Goal: Check status: Check status

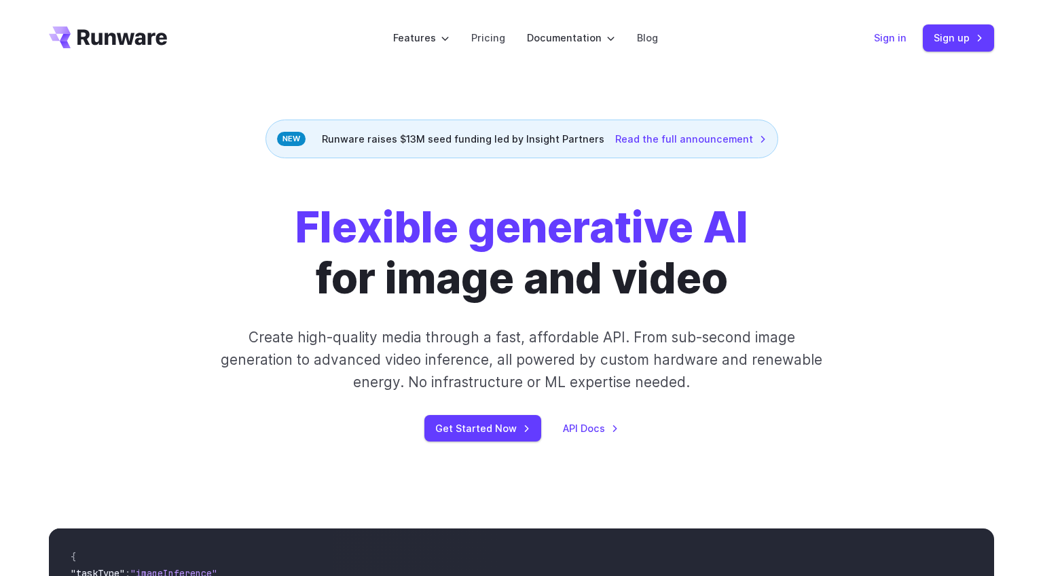
click at [897, 41] on link "Sign in" at bounding box center [890, 38] width 33 height 16
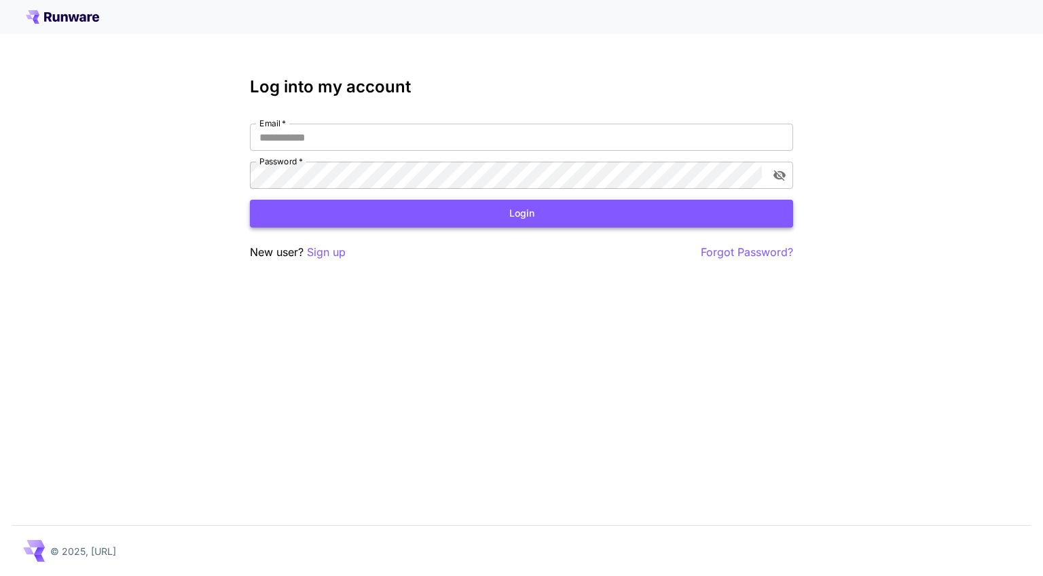
type input "**********"
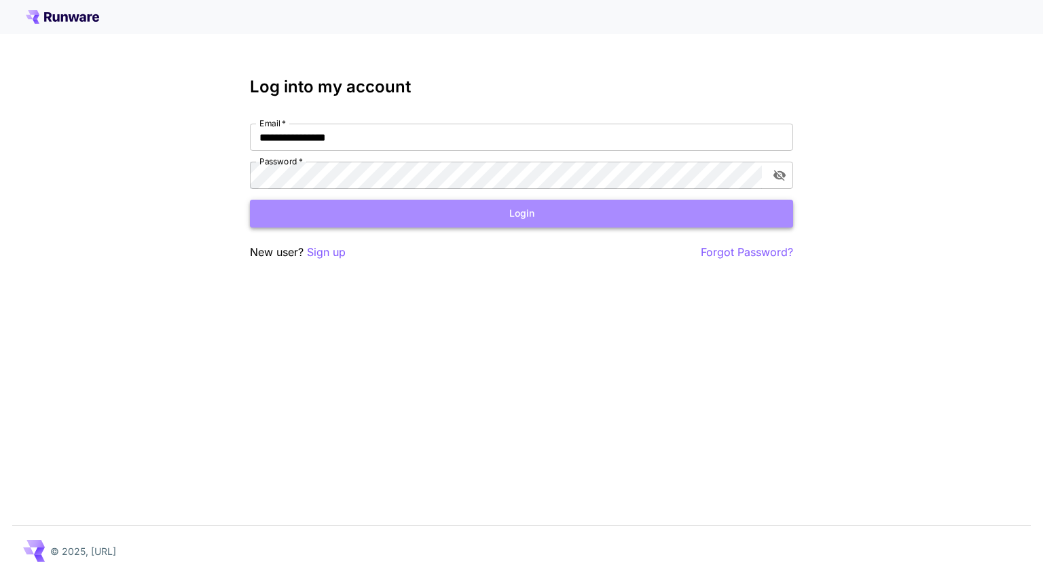
click at [510, 223] on button "Login" at bounding box center [521, 214] width 543 height 28
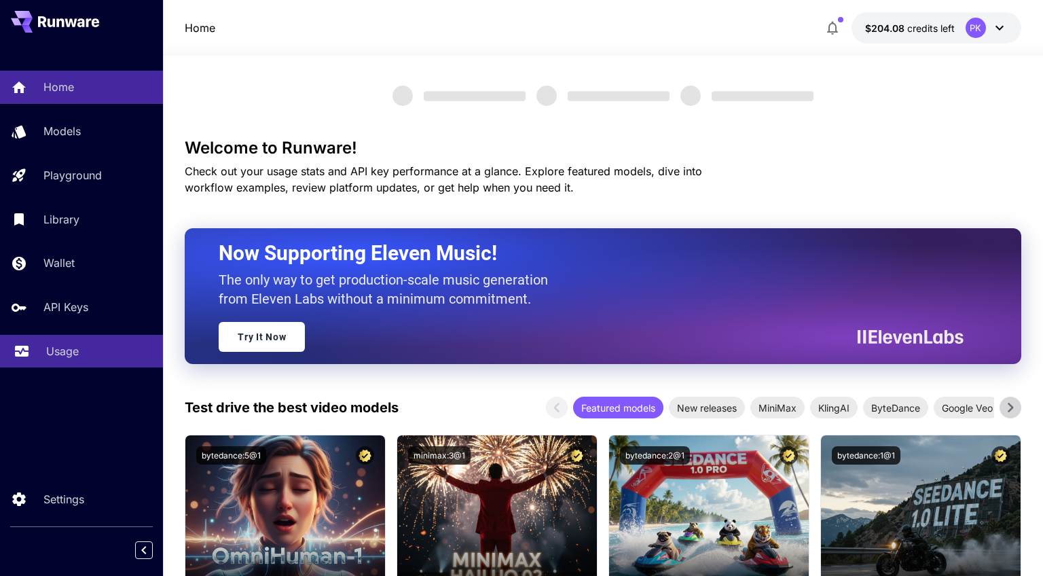
click at [67, 351] on p "Usage" at bounding box center [62, 351] width 33 height 16
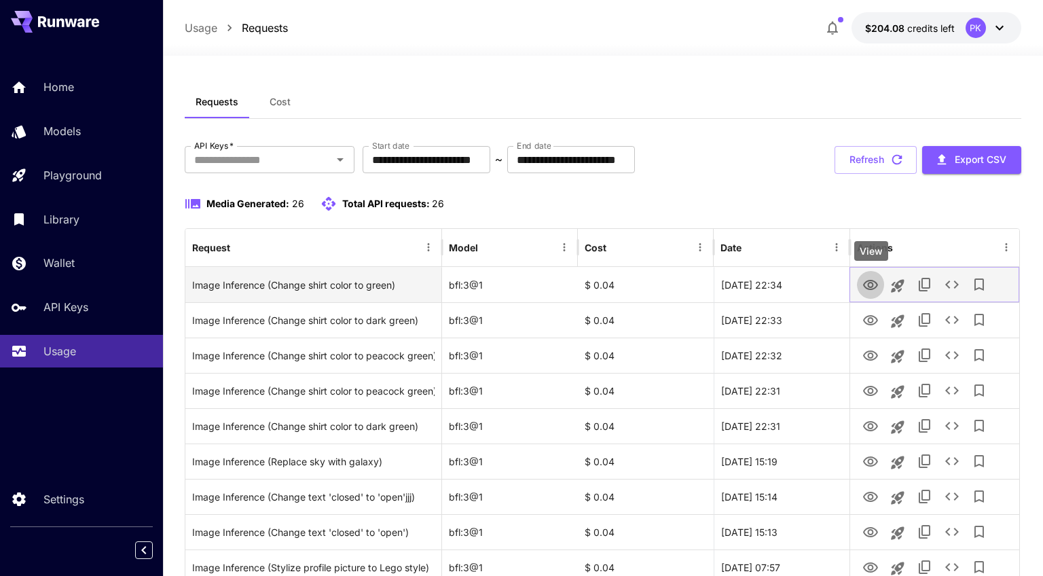
click at [872, 286] on icon "View" at bounding box center [870, 285] width 15 height 10
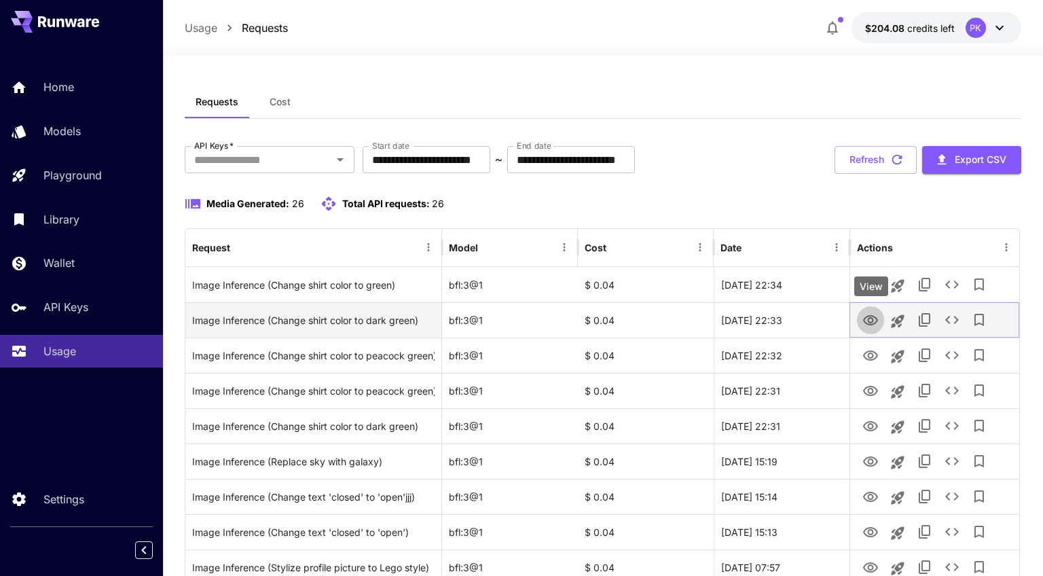
click at [872, 317] on icon "View" at bounding box center [870, 320] width 15 height 10
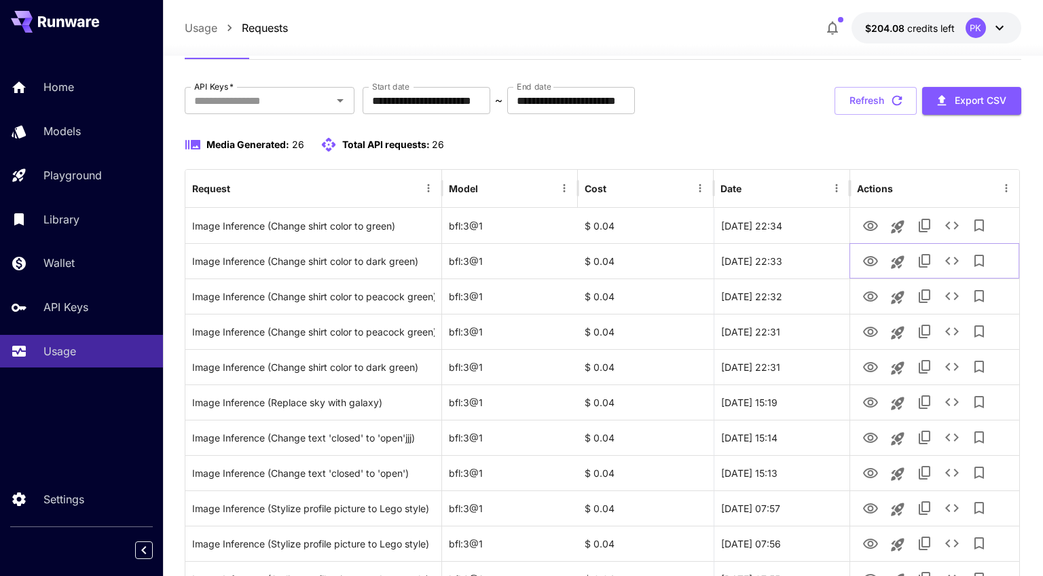
scroll to position [63, 0]
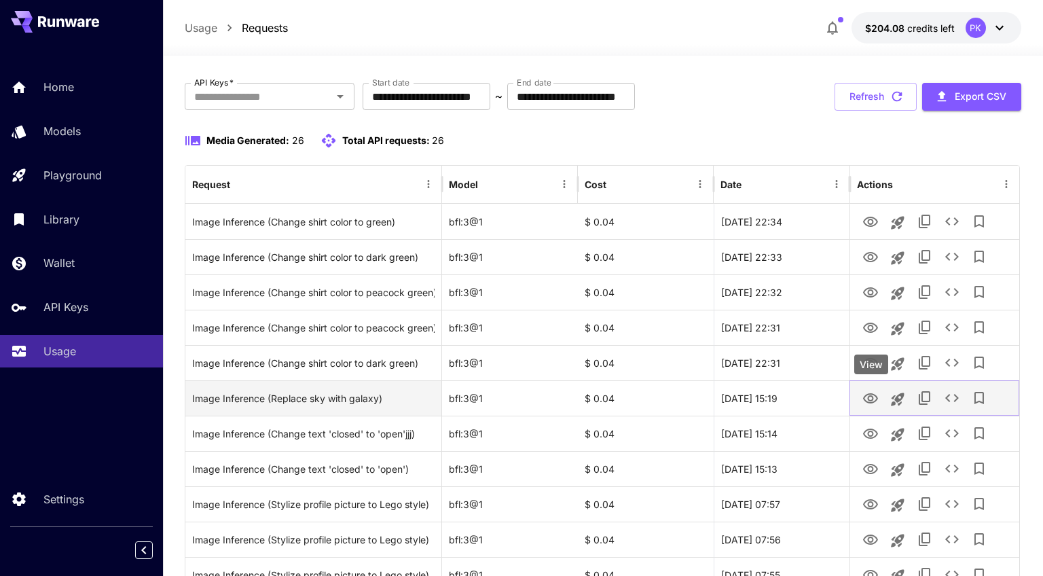
click at [872, 398] on icon "View" at bounding box center [870, 398] width 15 height 10
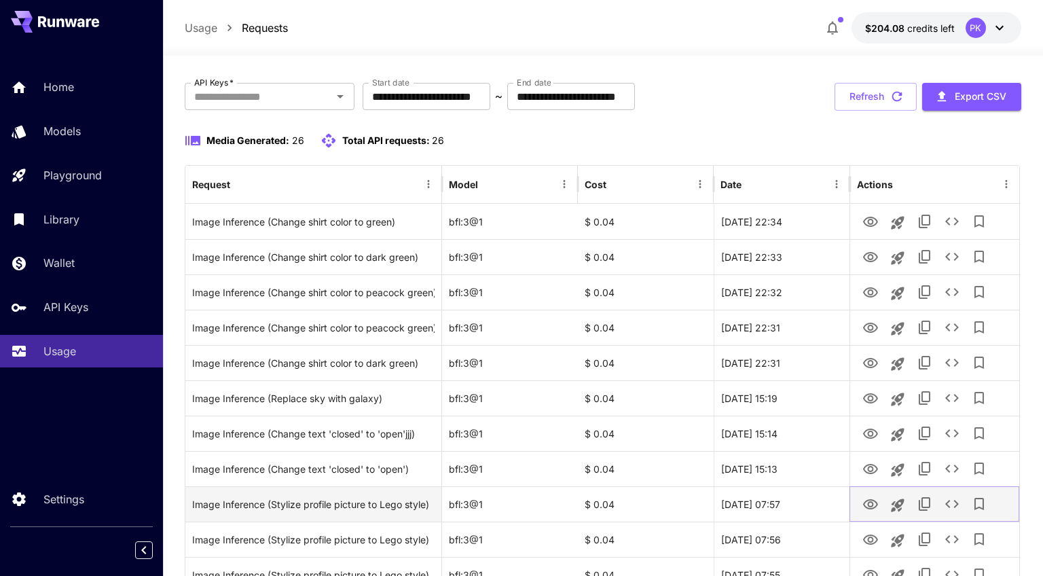
click at [867, 504] on icon "View" at bounding box center [870, 504] width 16 height 16
click at [0, 0] on div "**********" at bounding box center [521, 568] width 1043 height 1262
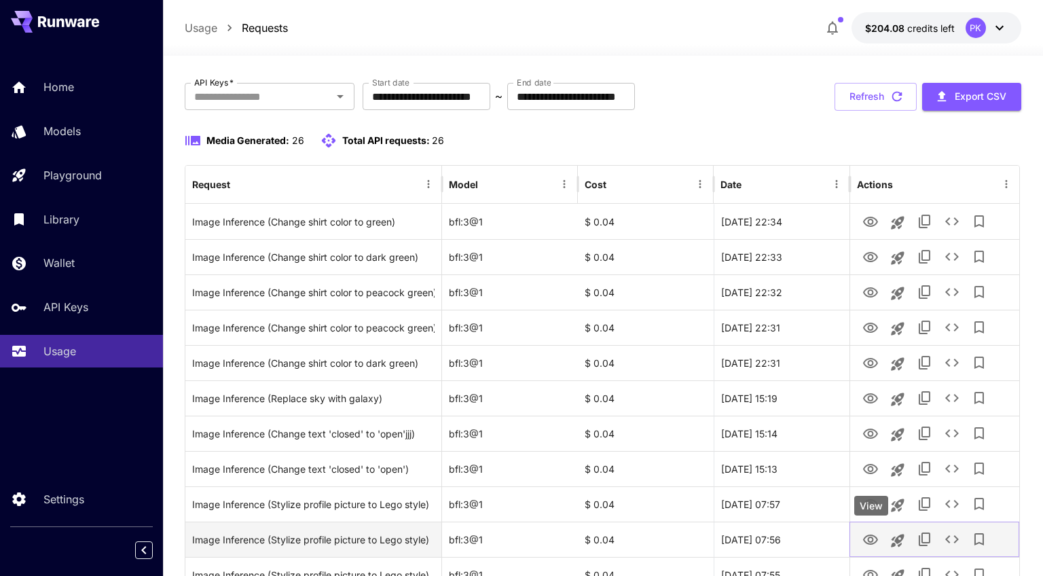
click at [871, 534] on icon "View" at bounding box center [870, 539] width 15 height 10
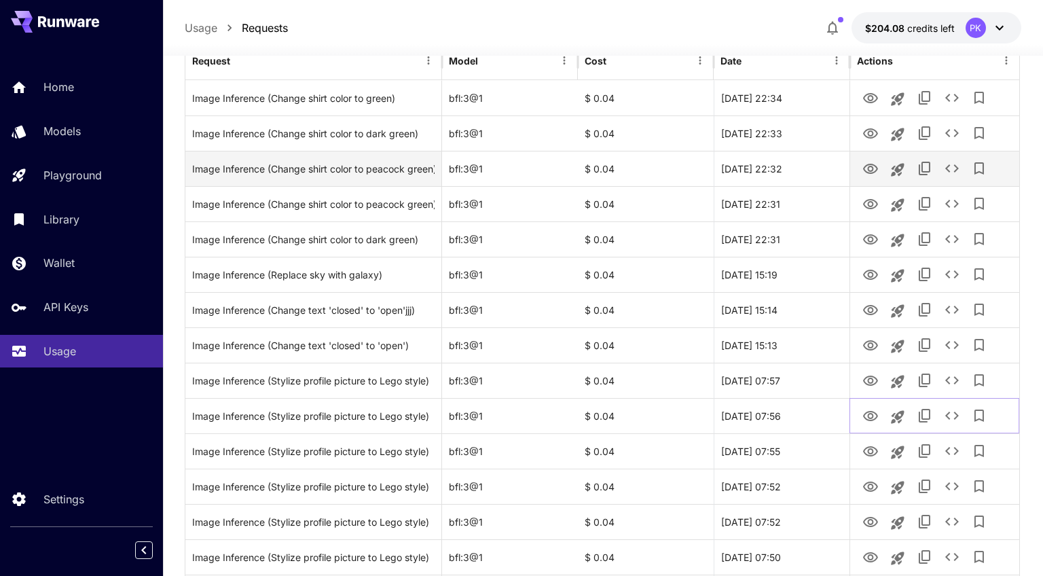
scroll to position [259, 0]
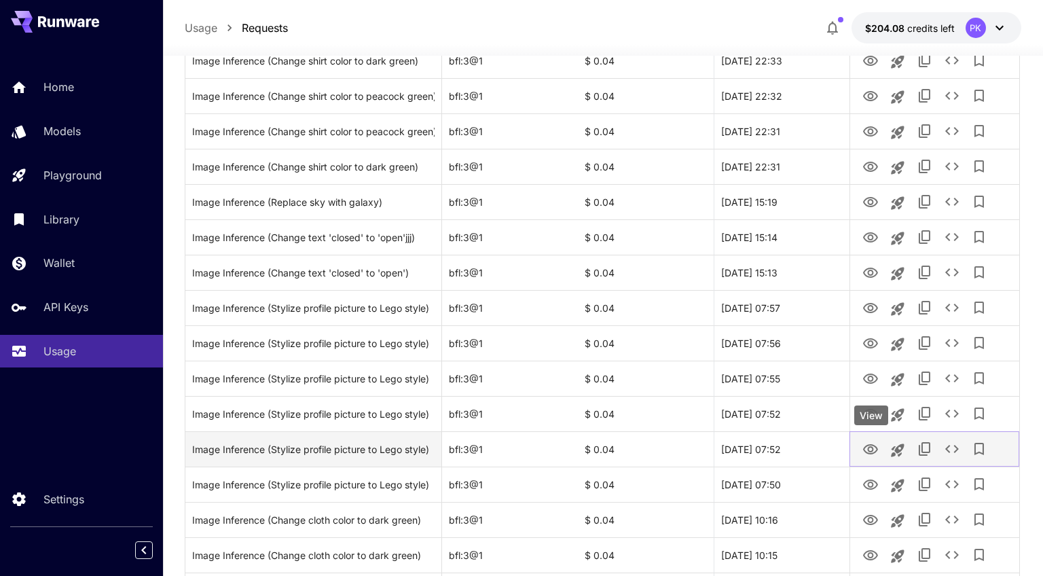
click at [874, 454] on icon "View" at bounding box center [870, 449] width 16 height 16
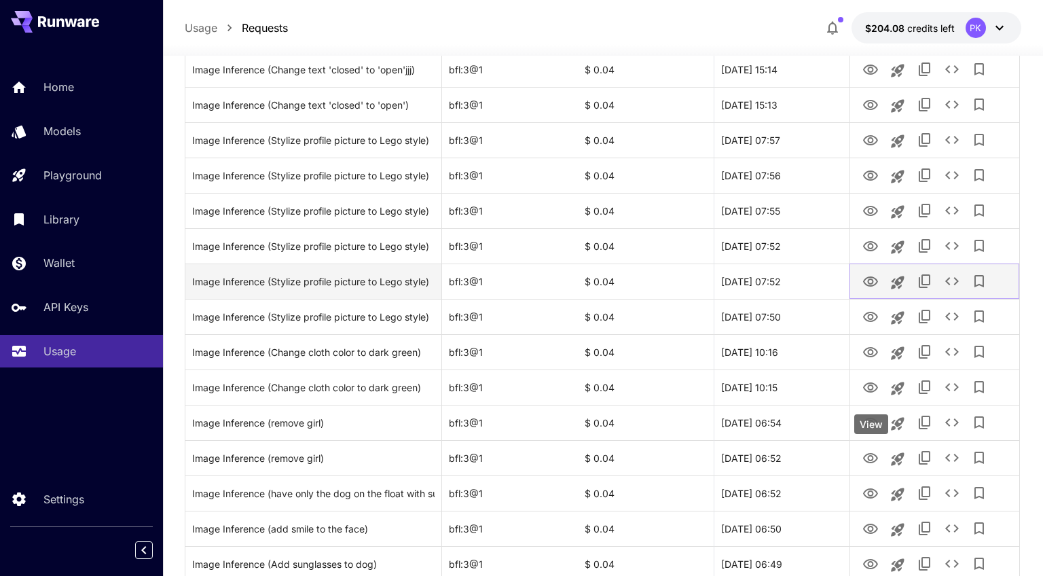
scroll to position [428, 0]
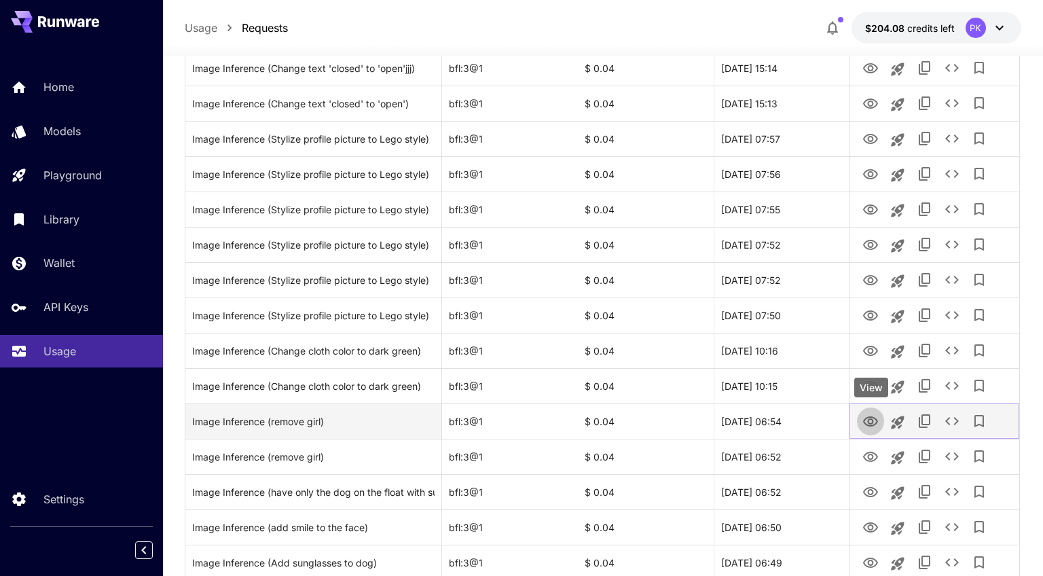
click at [874, 424] on icon "View" at bounding box center [870, 421] width 15 height 10
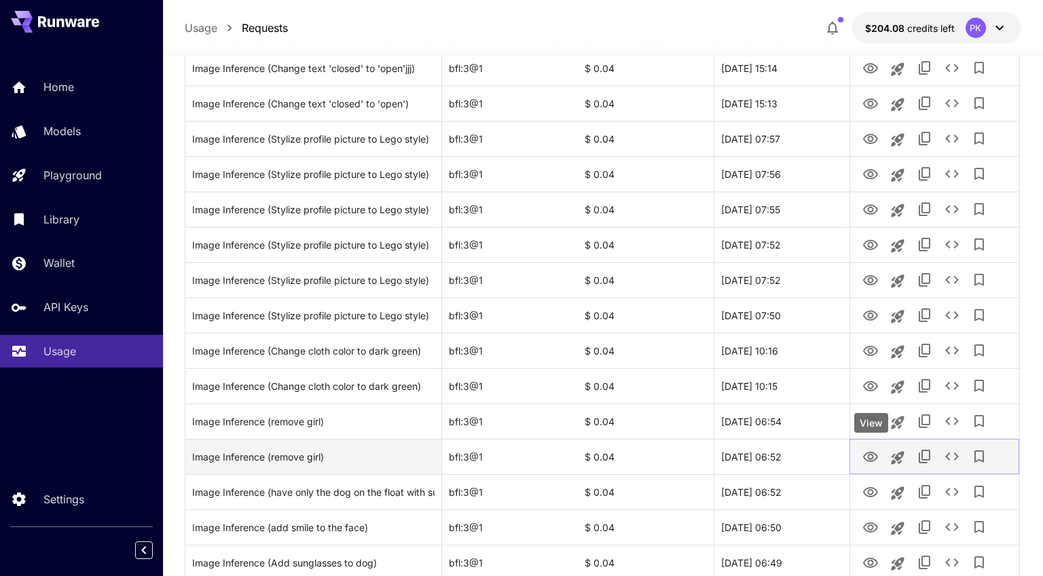
click at [872, 457] on icon "View" at bounding box center [870, 457] width 16 height 16
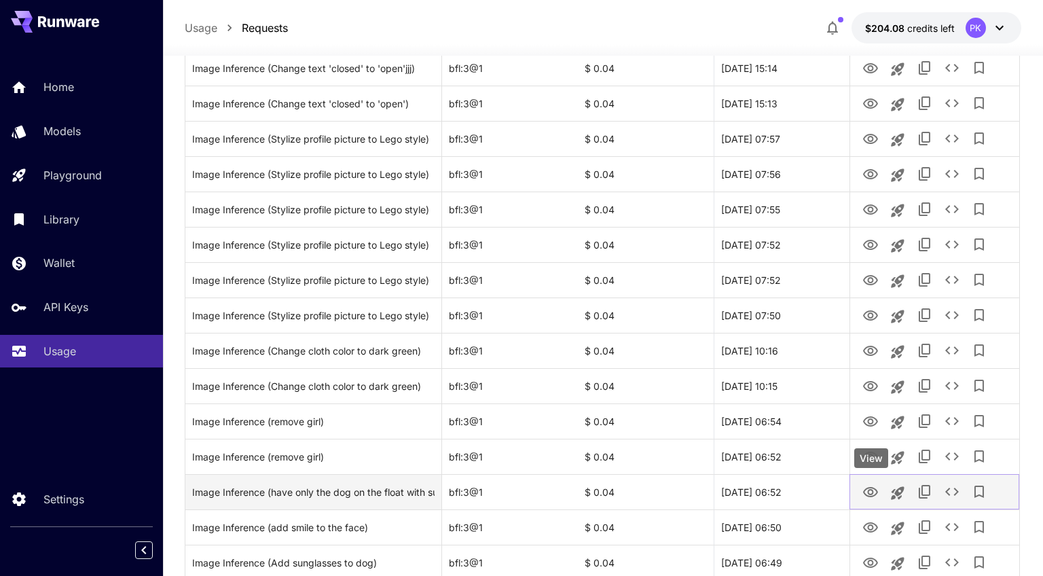
click at [871, 490] on icon "View" at bounding box center [870, 492] width 15 height 10
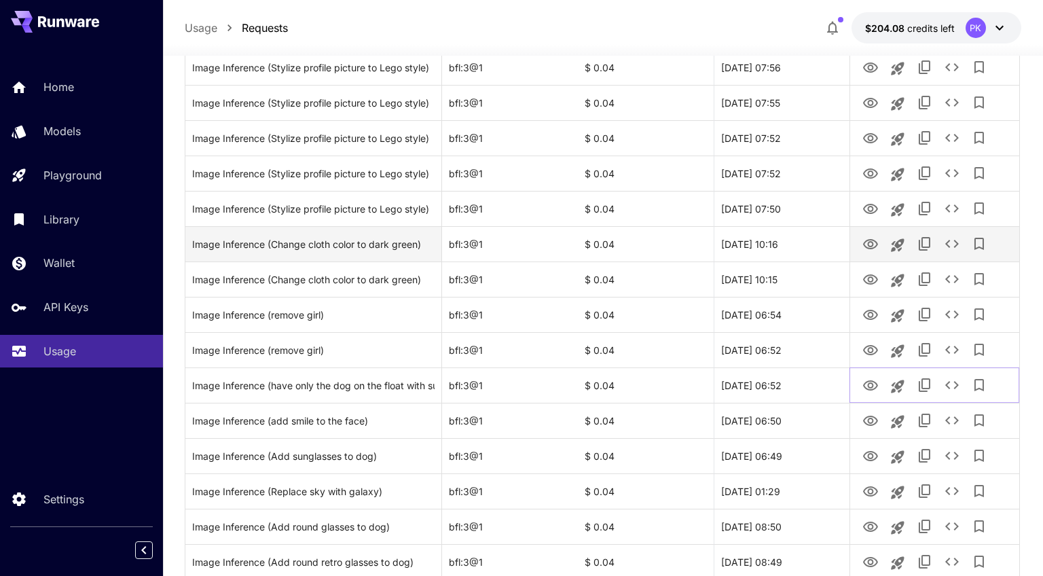
scroll to position [546, 0]
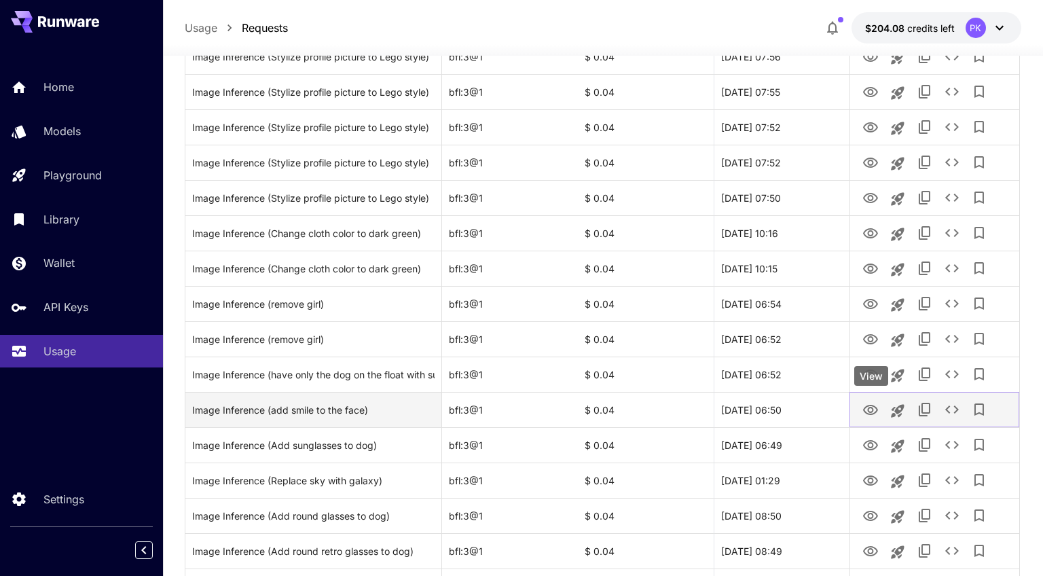
click at [870, 413] on icon "View" at bounding box center [870, 410] width 15 height 10
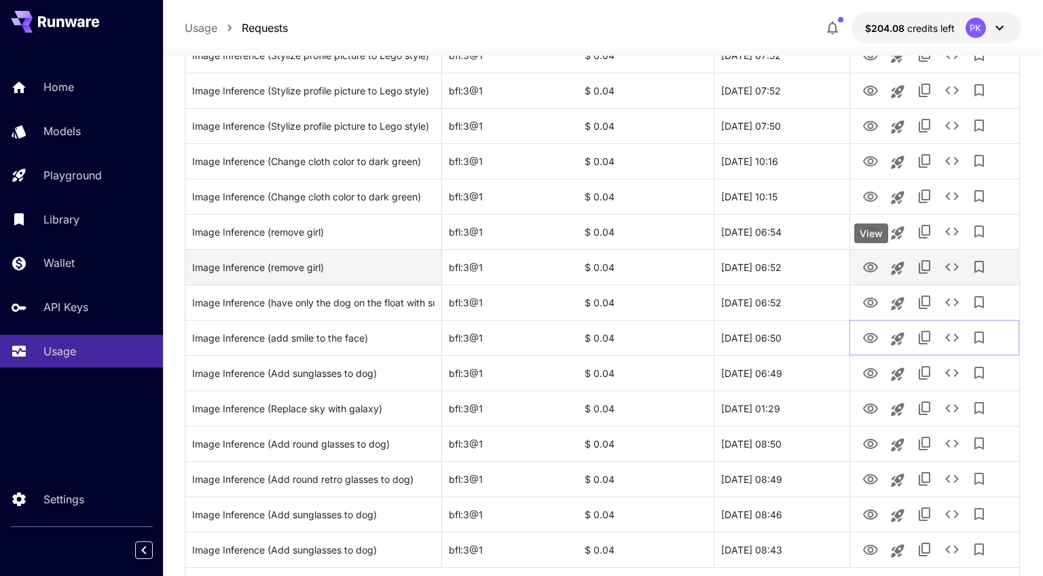
scroll to position [620, 0]
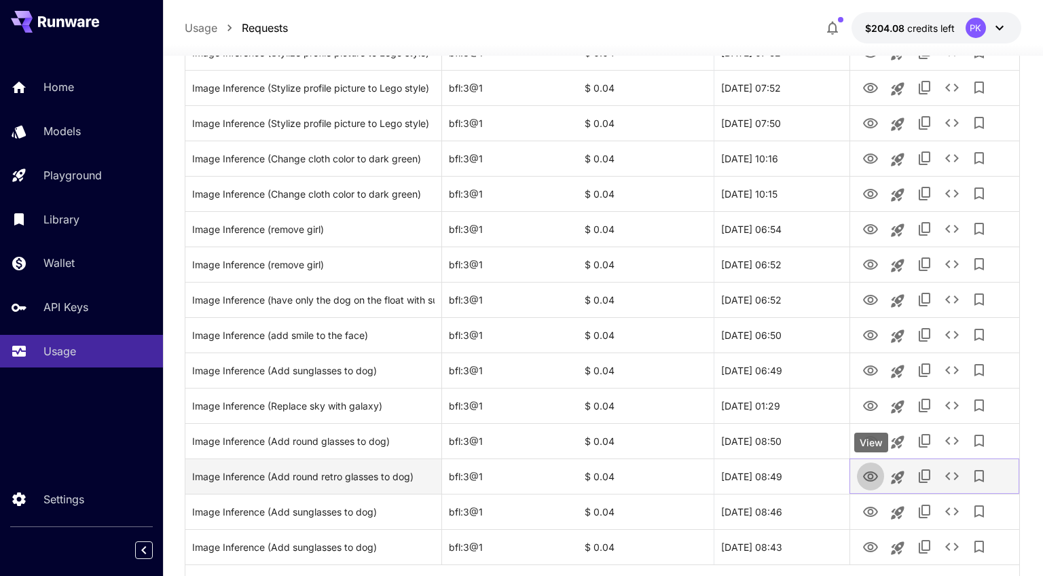
click at [868, 476] on icon "View" at bounding box center [870, 476] width 15 height 10
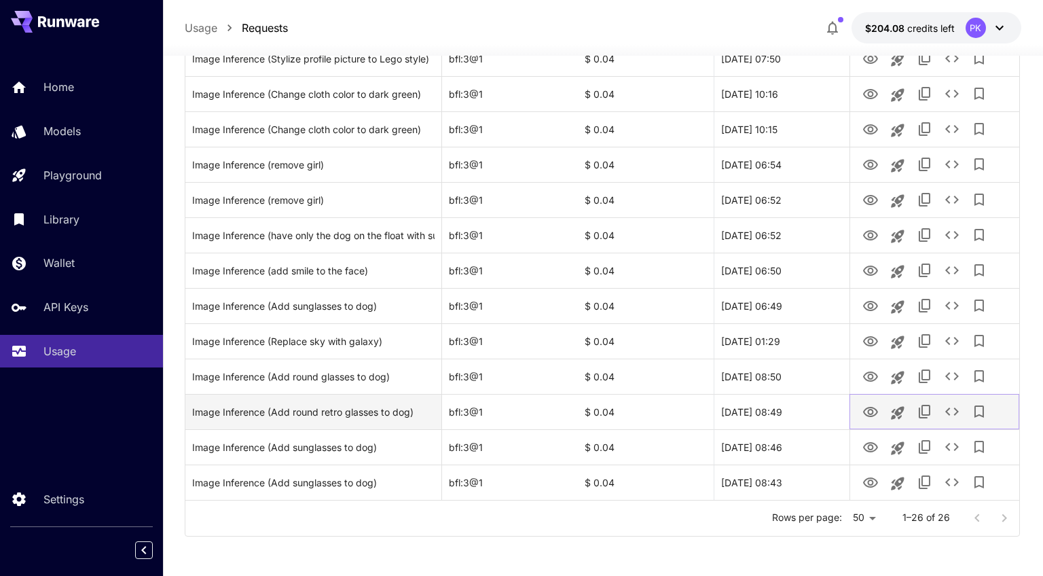
scroll to position [686, 0]
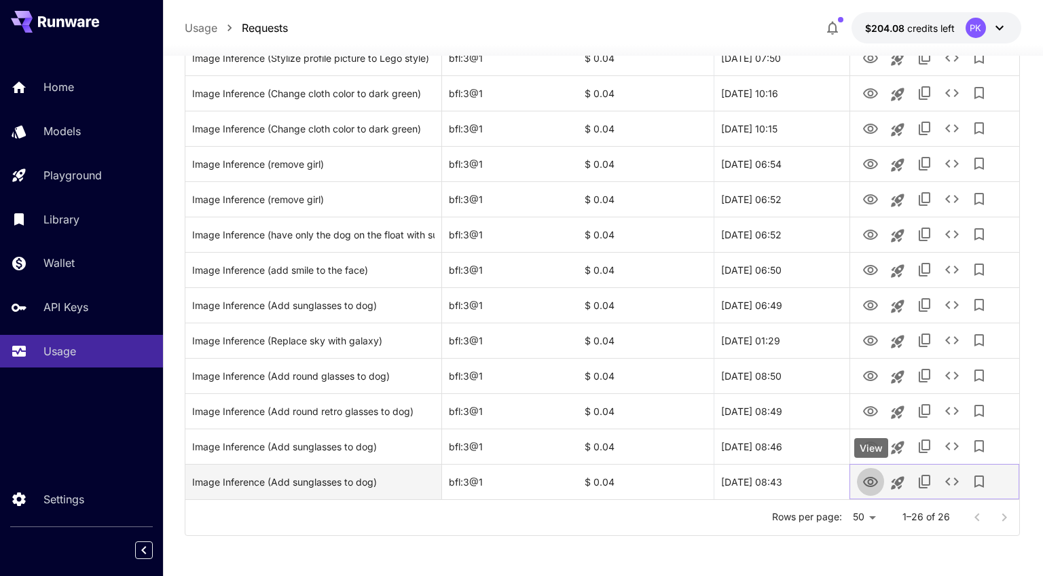
click at [870, 482] on icon "View" at bounding box center [870, 482] width 16 height 16
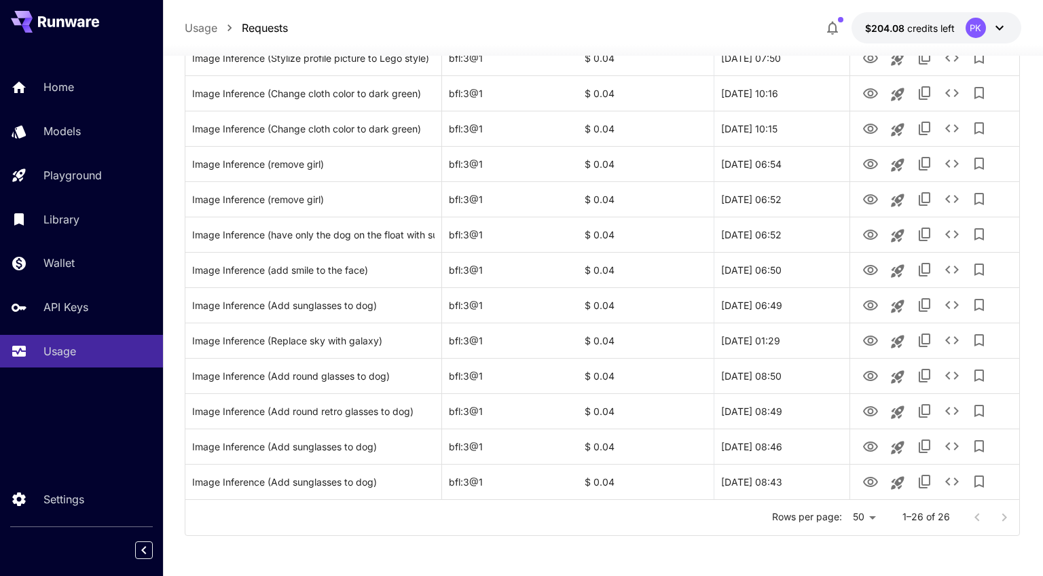
click at [1001, 519] on div at bounding box center [990, 517] width 54 height 27
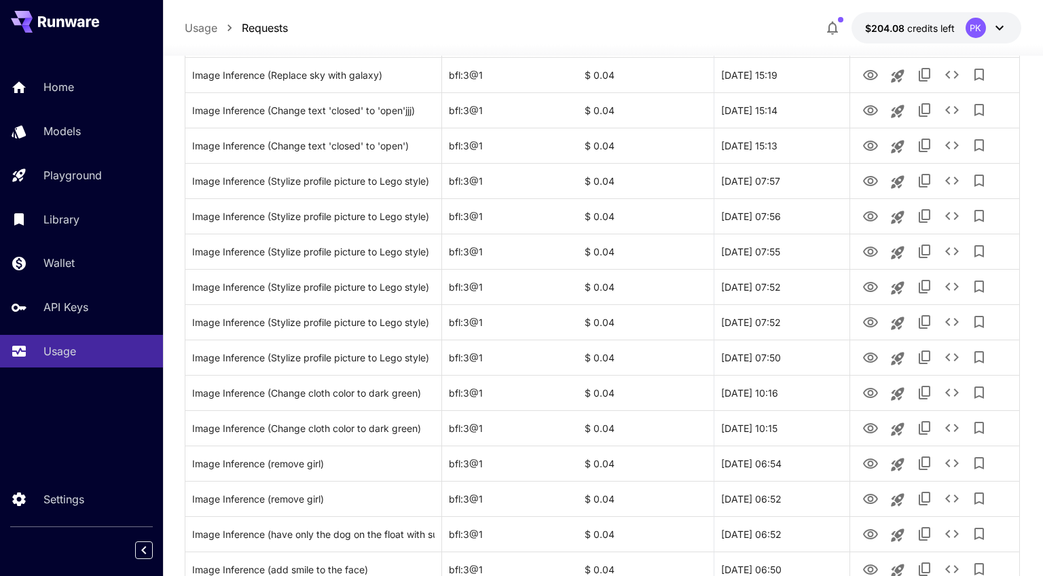
scroll to position [0, 0]
